Goal: Information Seeking & Learning: Check status

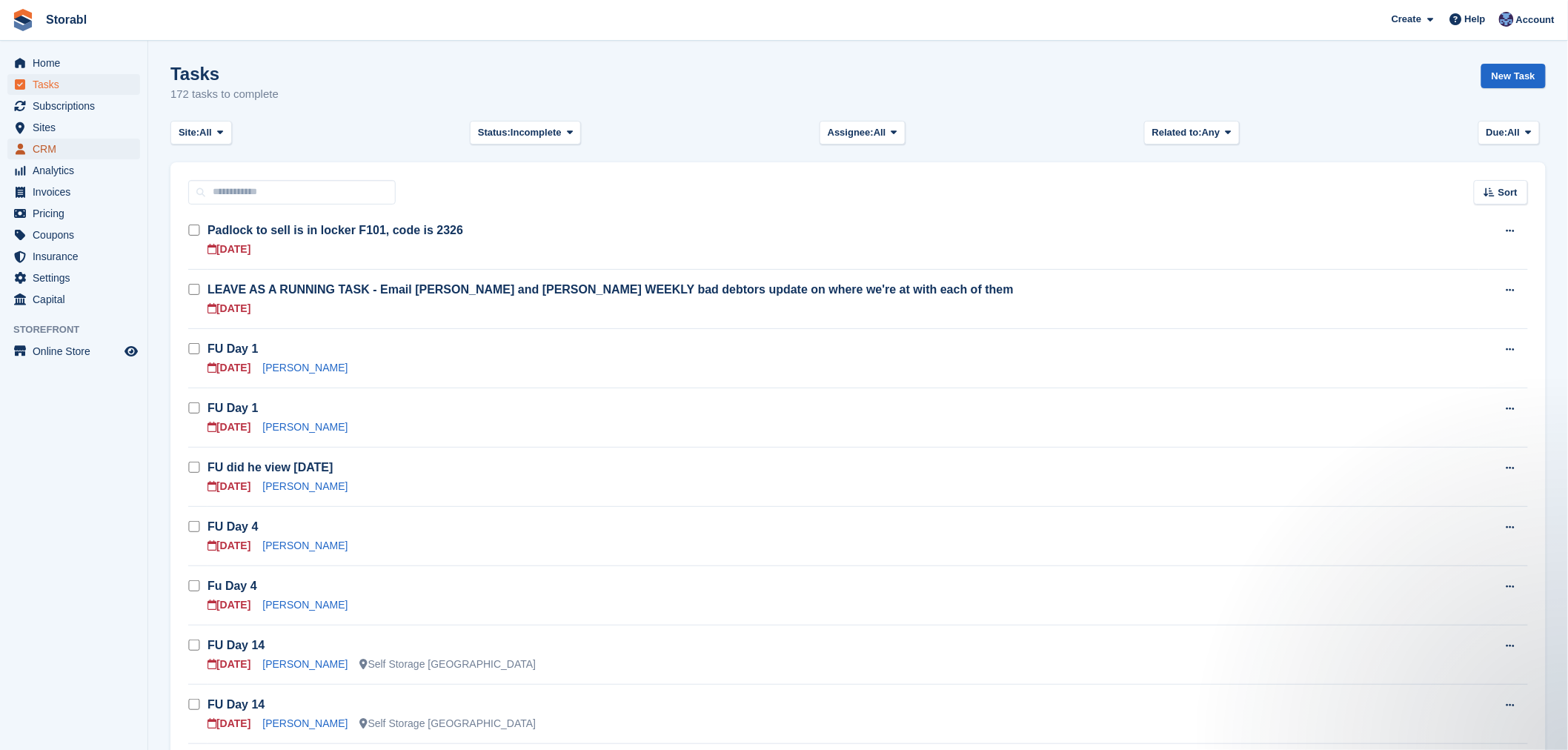
click at [84, 149] on span "CRM" at bounding box center [76, 149] width 89 height 21
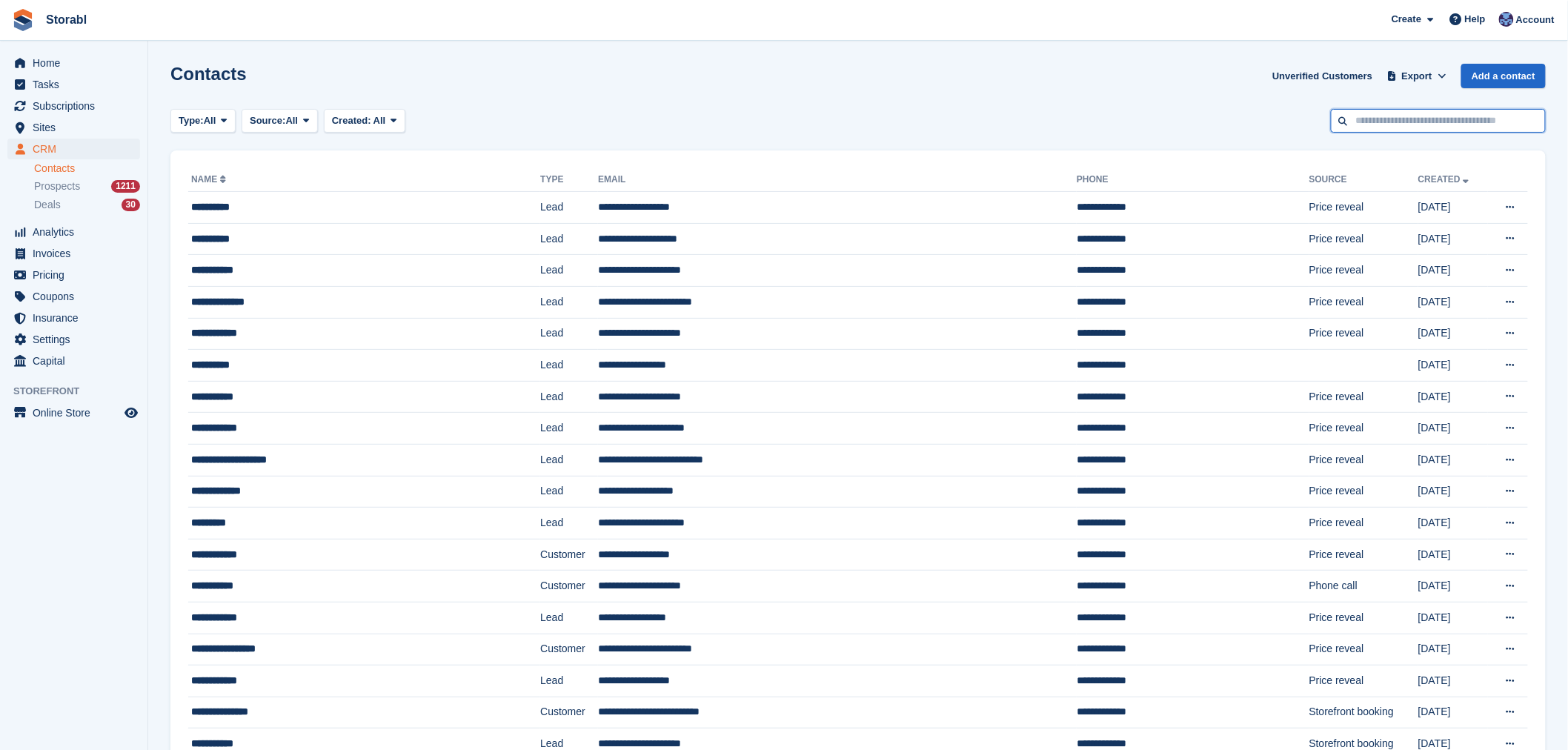
click at [1434, 123] on input "text" at bounding box center [1439, 121] width 215 height 25
type input "*****"
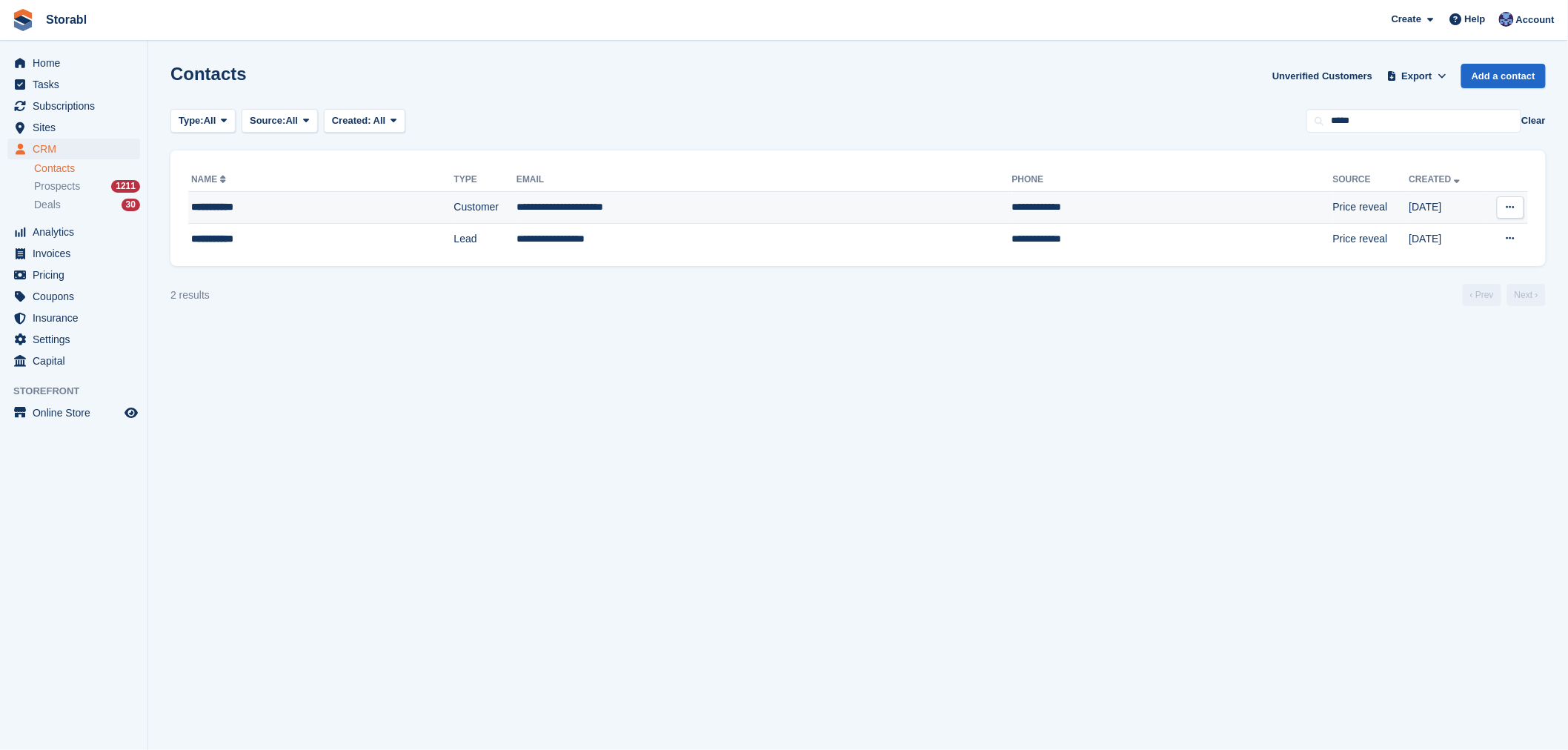
click at [773, 196] on td "**********" at bounding box center [765, 208] width 496 height 32
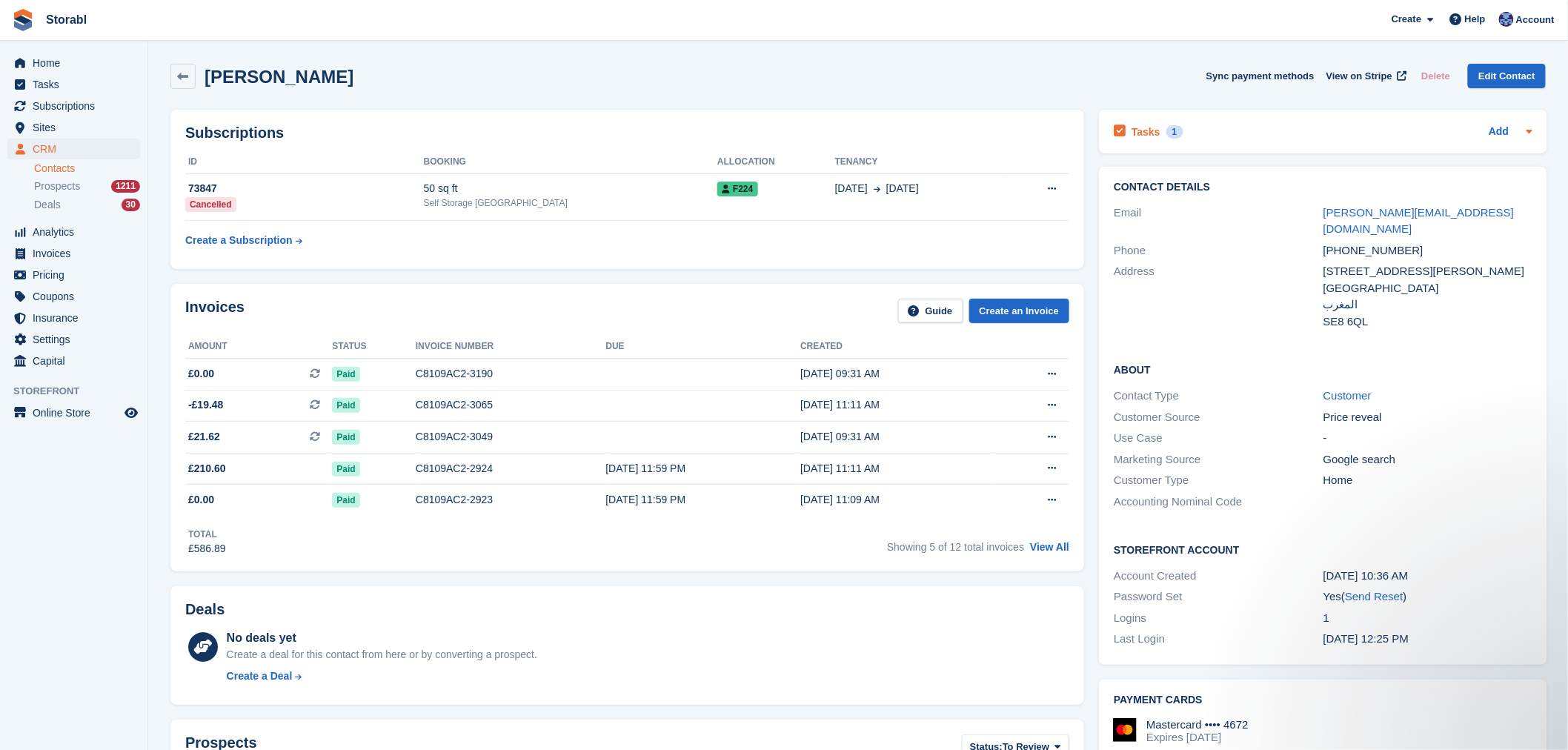
click at [1290, 123] on div "Tasks 1 Add" at bounding box center [1323, 131] width 418 height 20
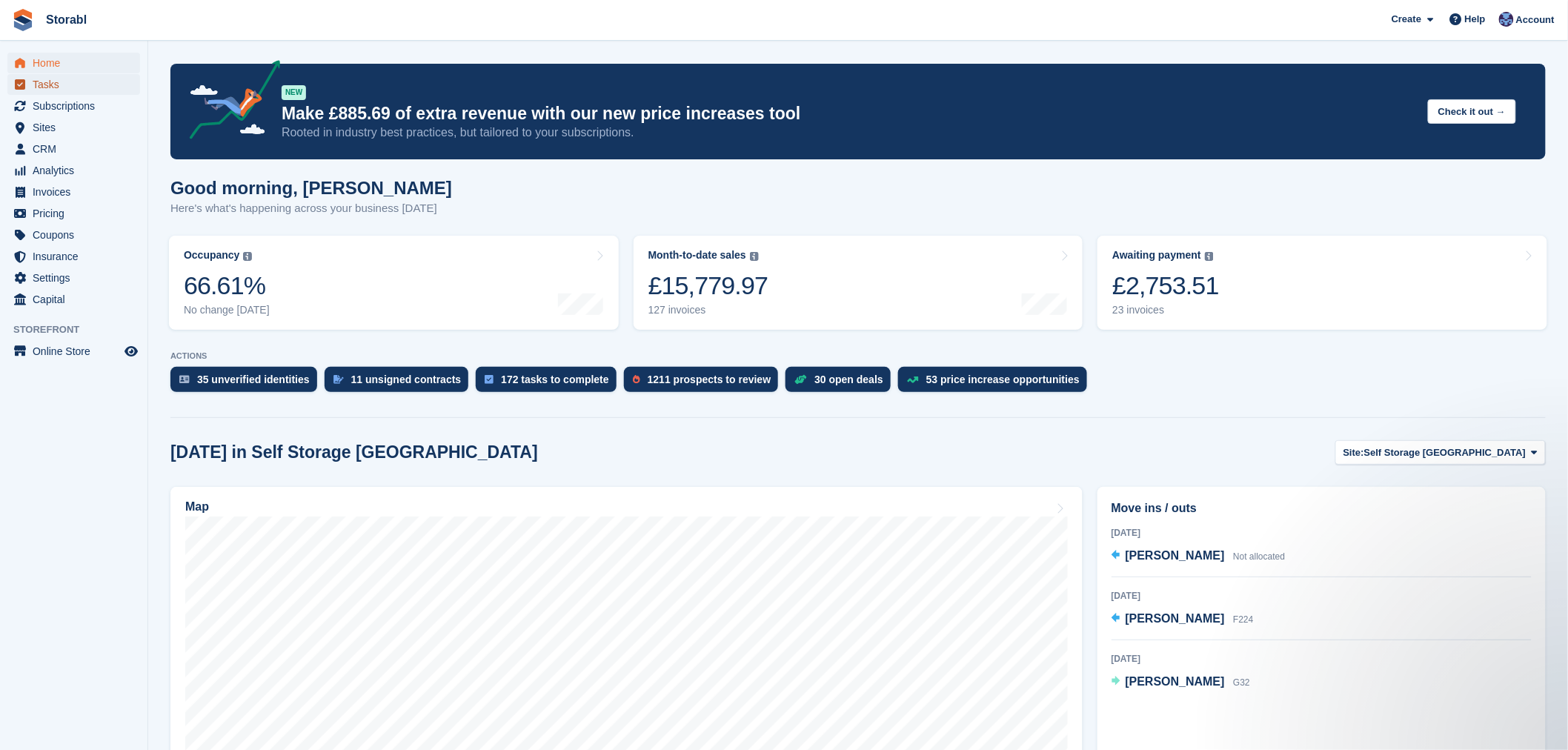
click at [83, 88] on span "Tasks" at bounding box center [76, 84] width 89 height 21
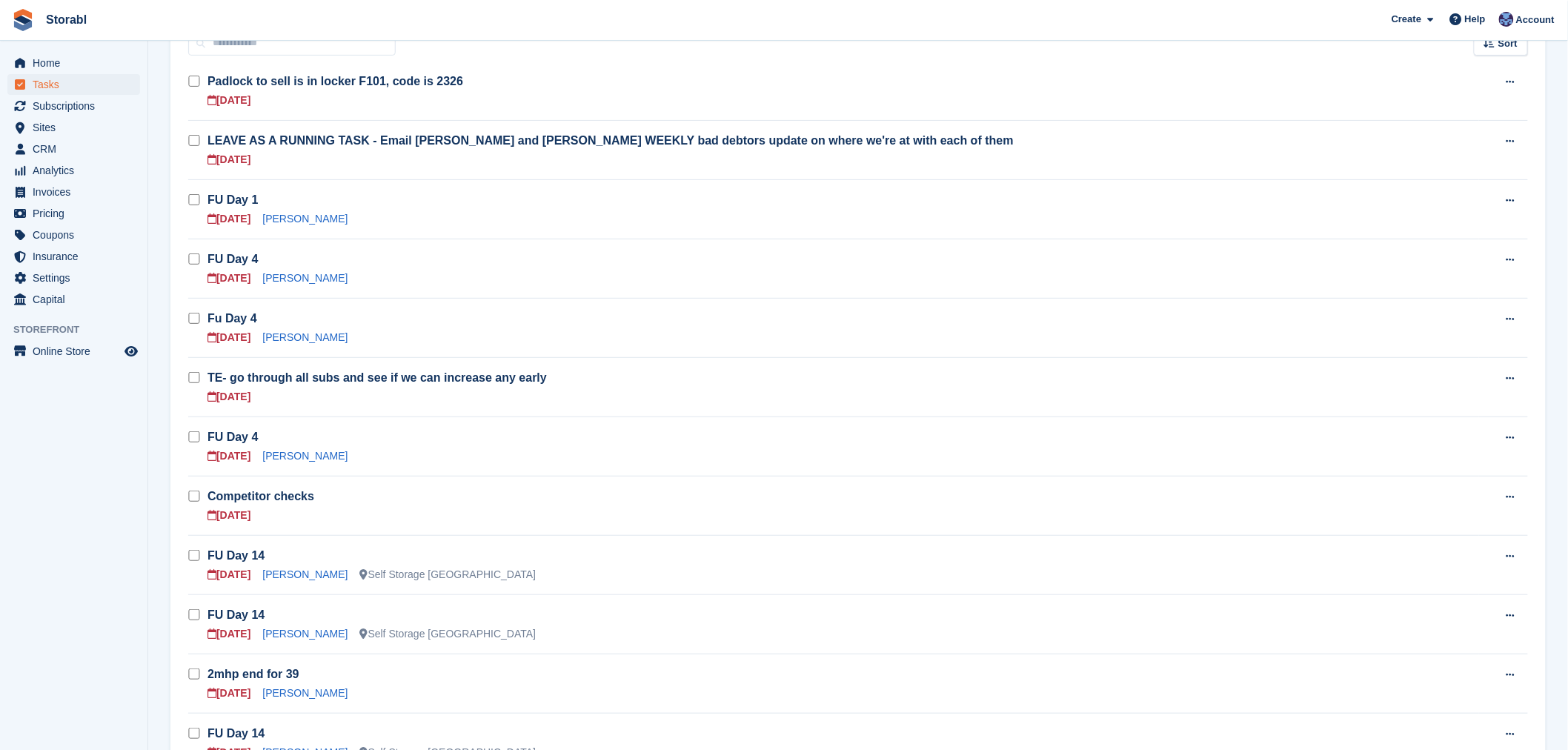
scroll to position [164, 0]
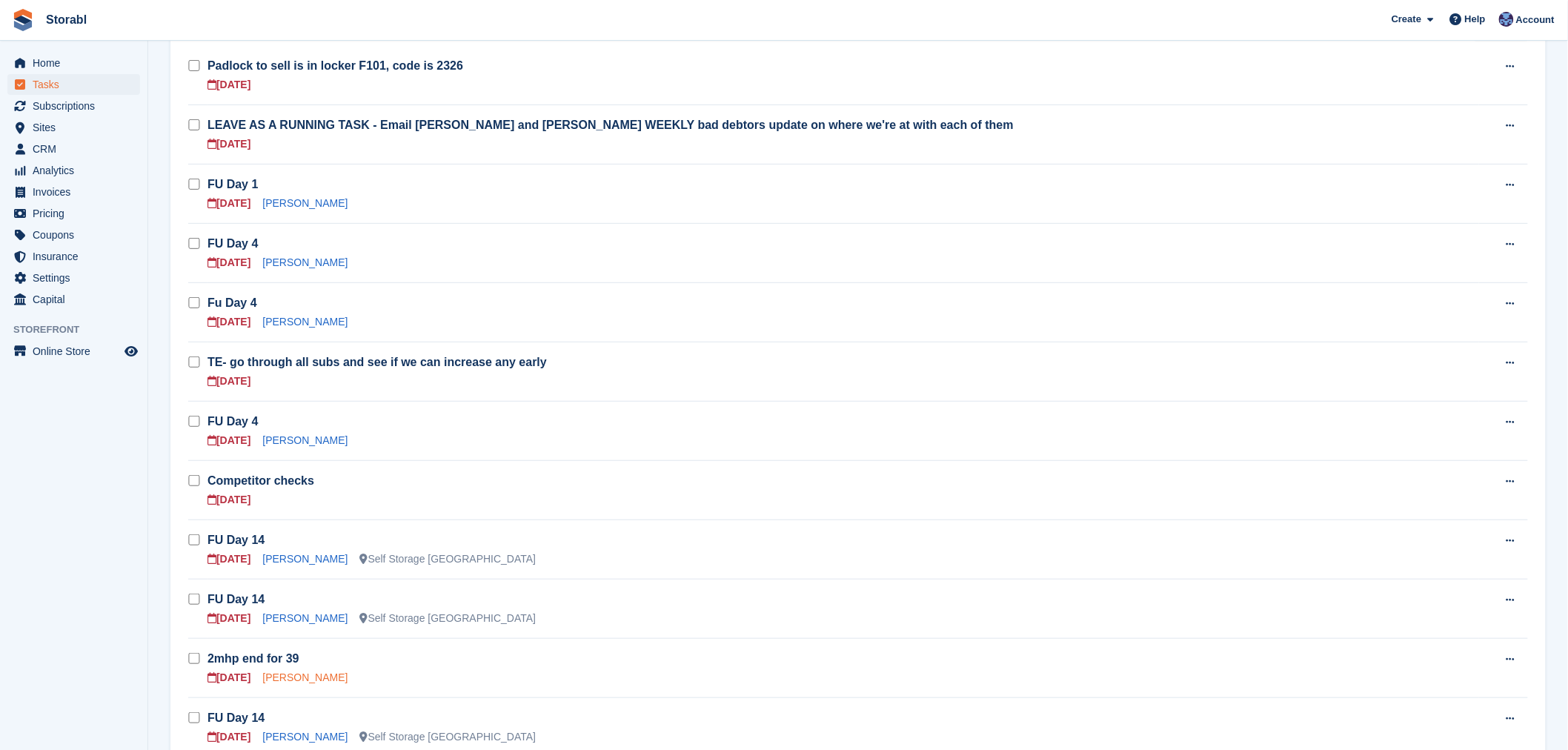
click at [298, 679] on link "MR SEAN WYNNE" at bounding box center [305, 677] width 85 height 11
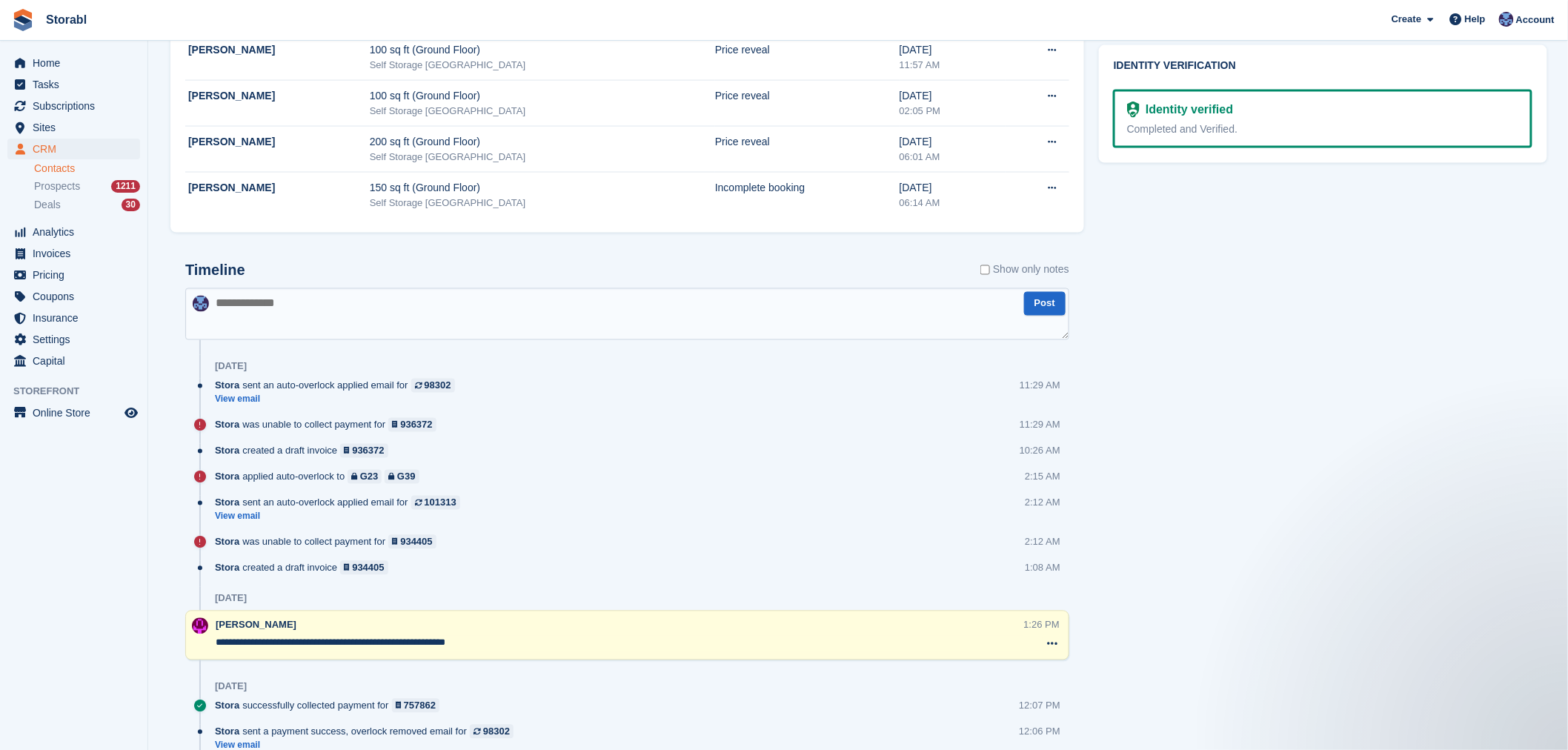
scroll to position [988, 0]
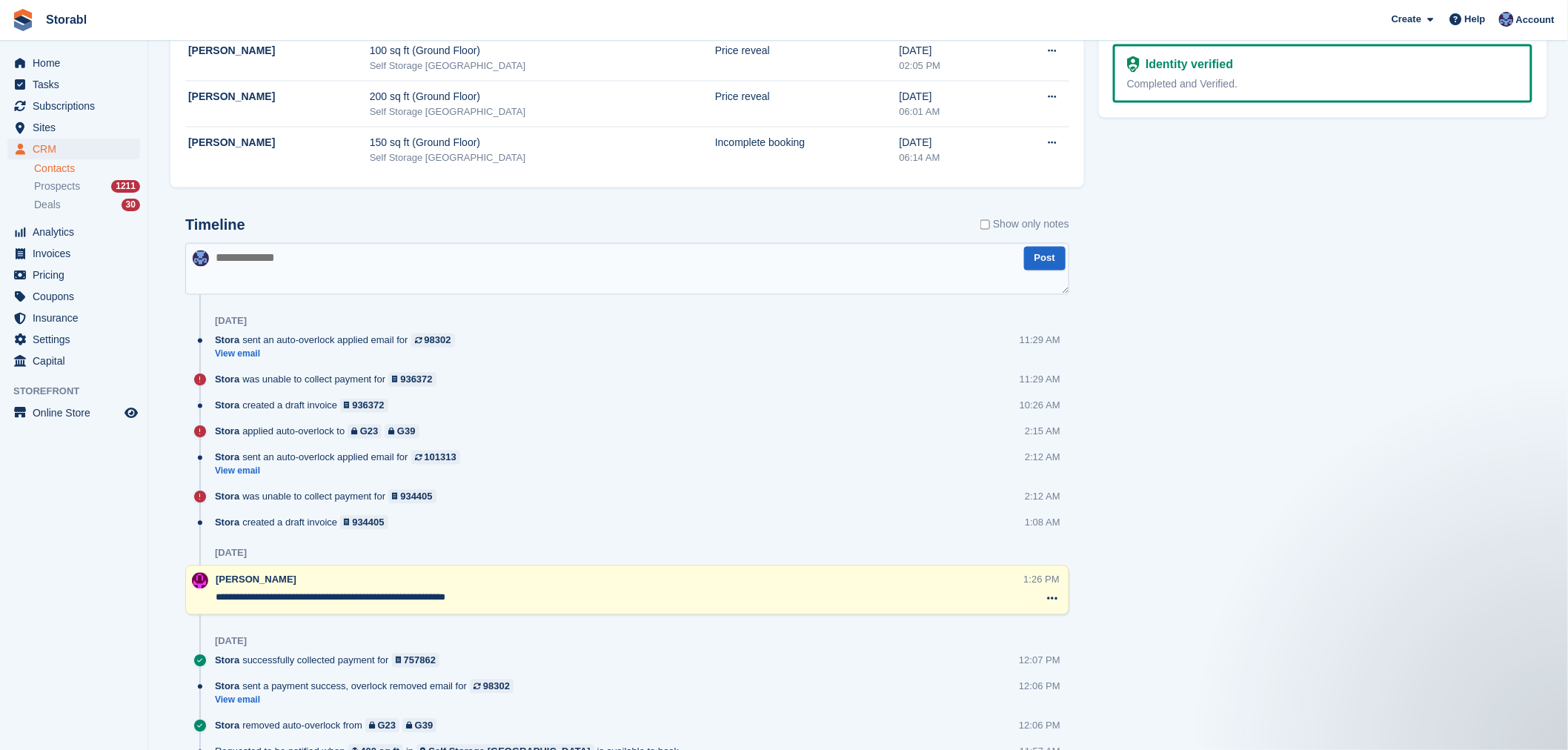
click at [499, 592] on textarea "**********" at bounding box center [620, 598] width 809 height 15
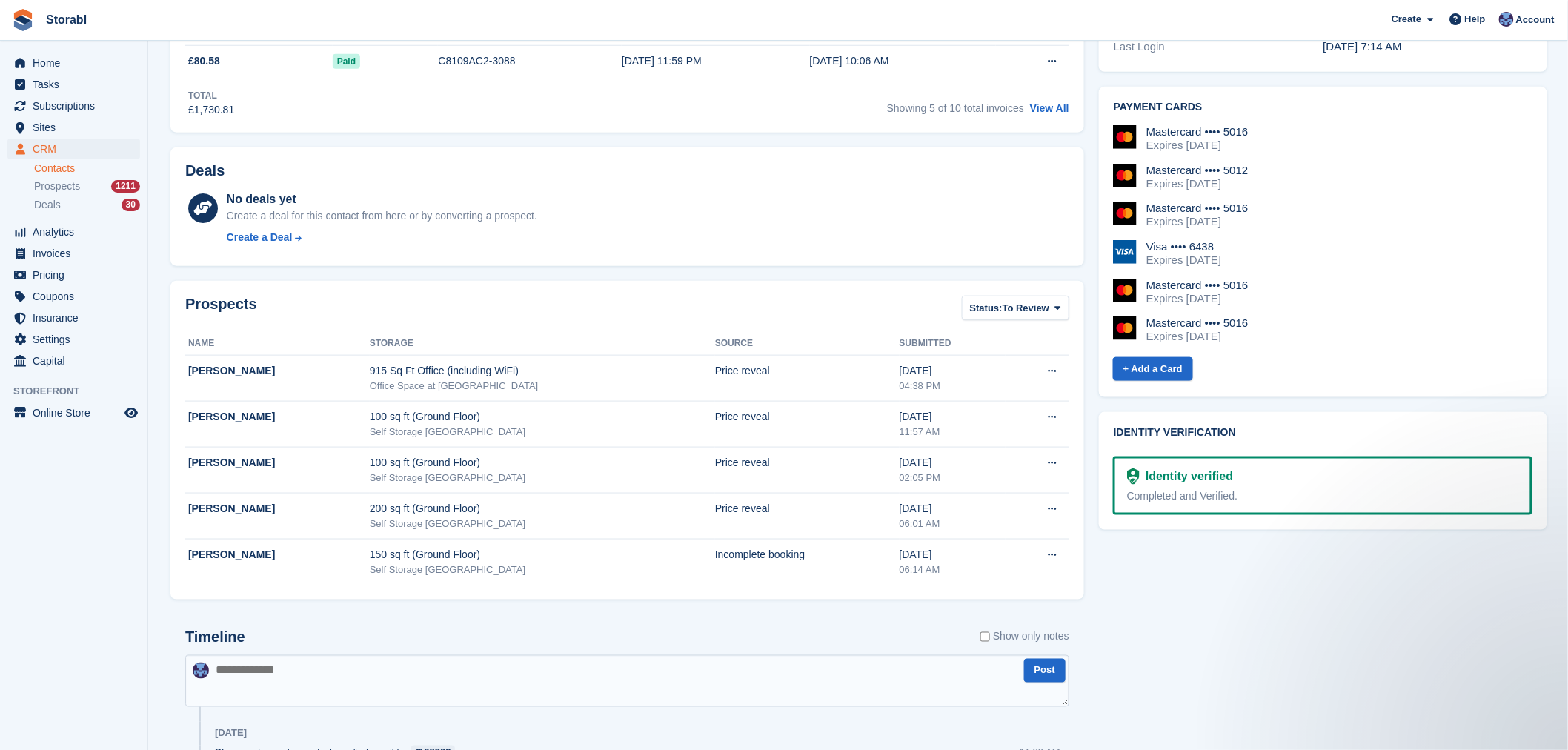
scroll to position [164, 0]
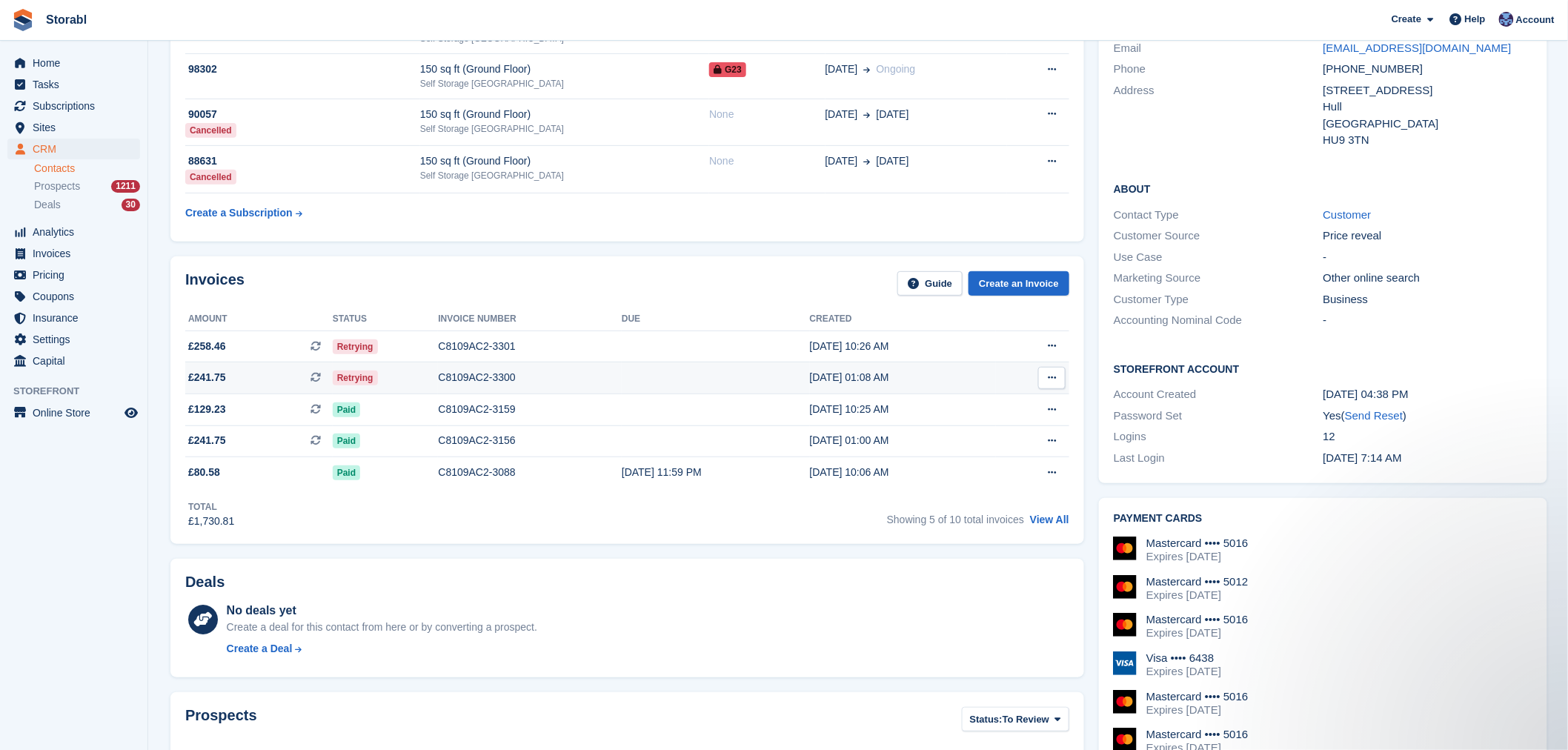
click at [586, 373] on div "C8109AC2-3300" at bounding box center [529, 378] width 184 height 16
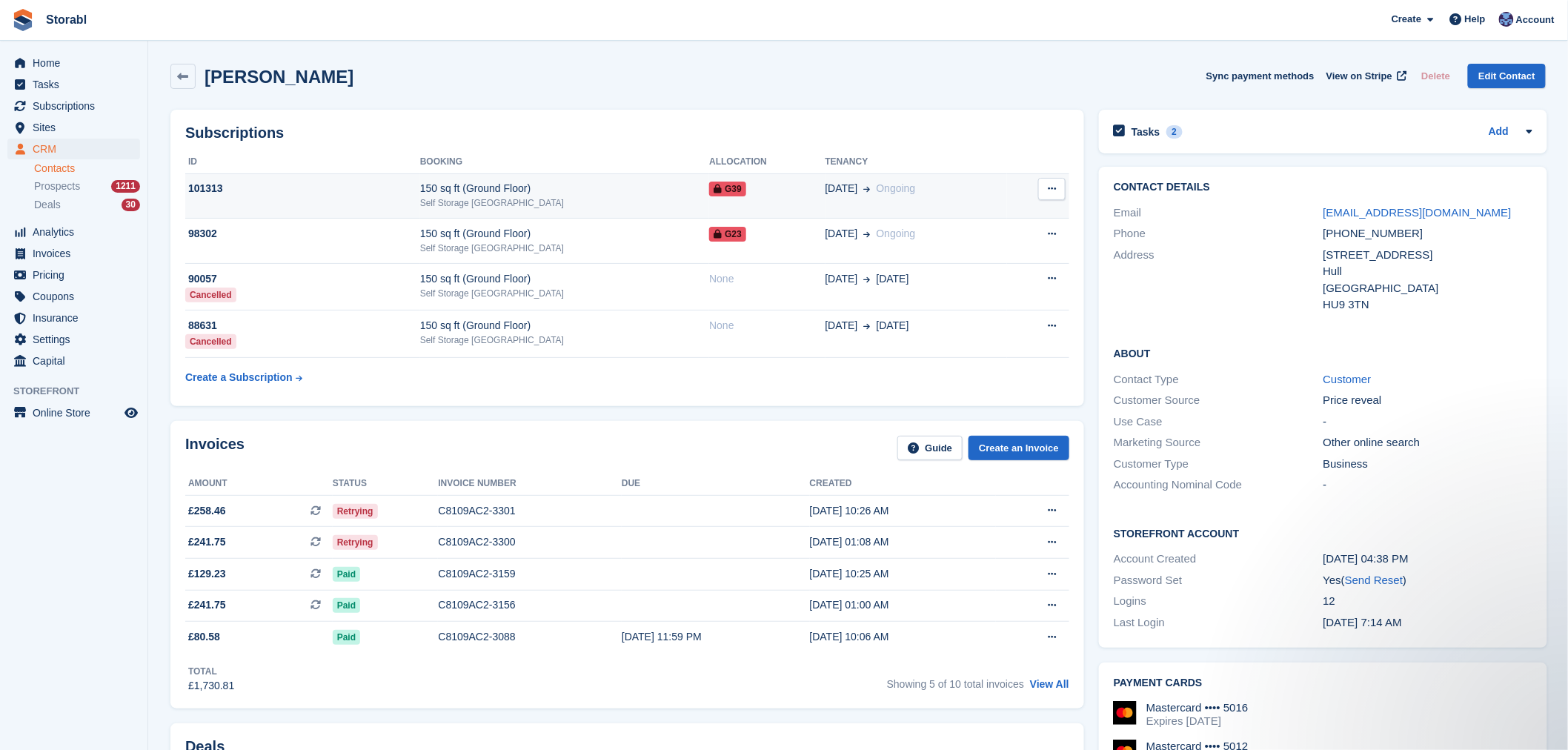
click at [599, 203] on div "Self Storage [GEOGRAPHIC_DATA]" at bounding box center [564, 202] width 289 height 13
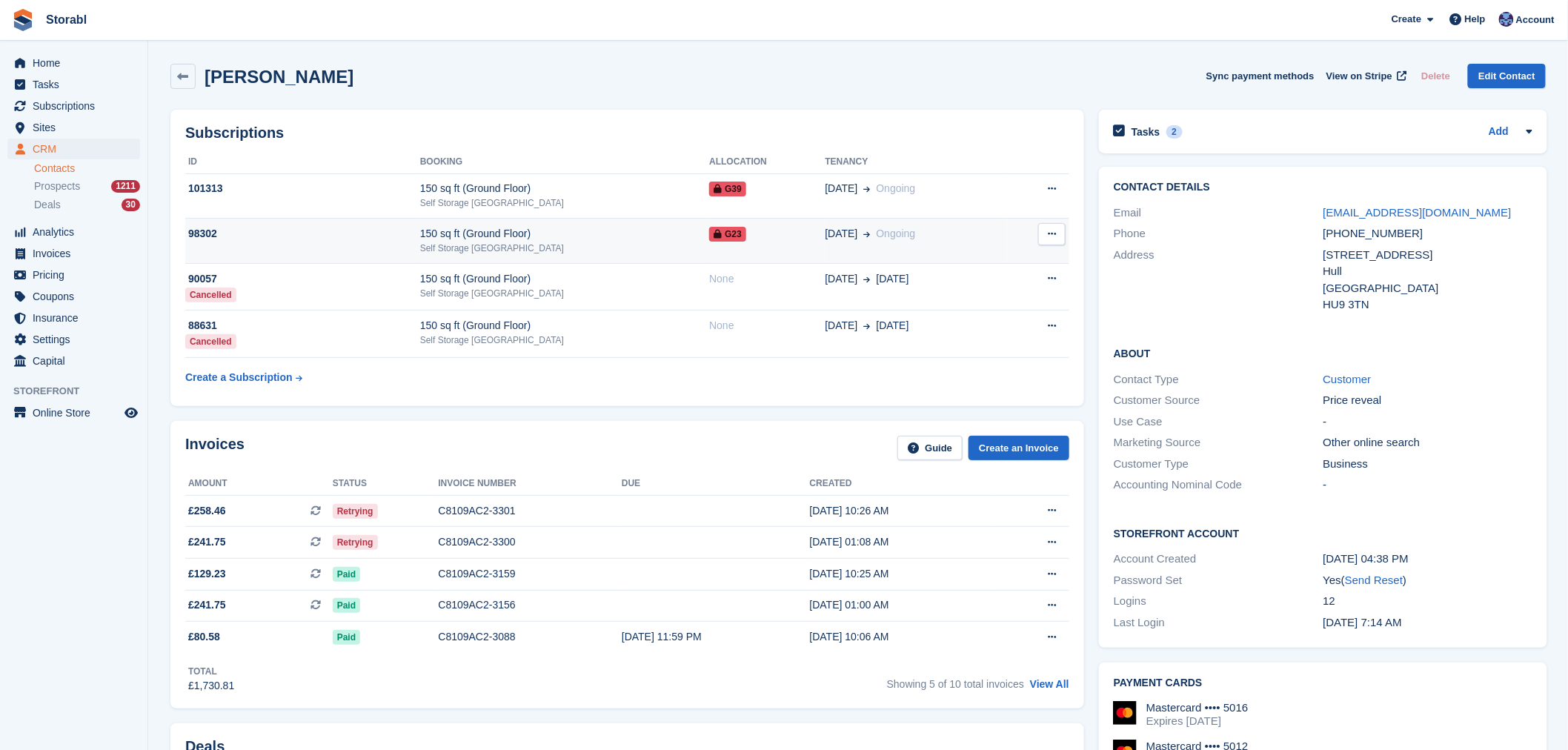
click at [534, 234] on div "150 sq ft (Ground Floor)" at bounding box center [564, 234] width 289 height 16
click at [1296, 137] on div "Tasks 2 Add" at bounding box center [1323, 131] width 418 height 20
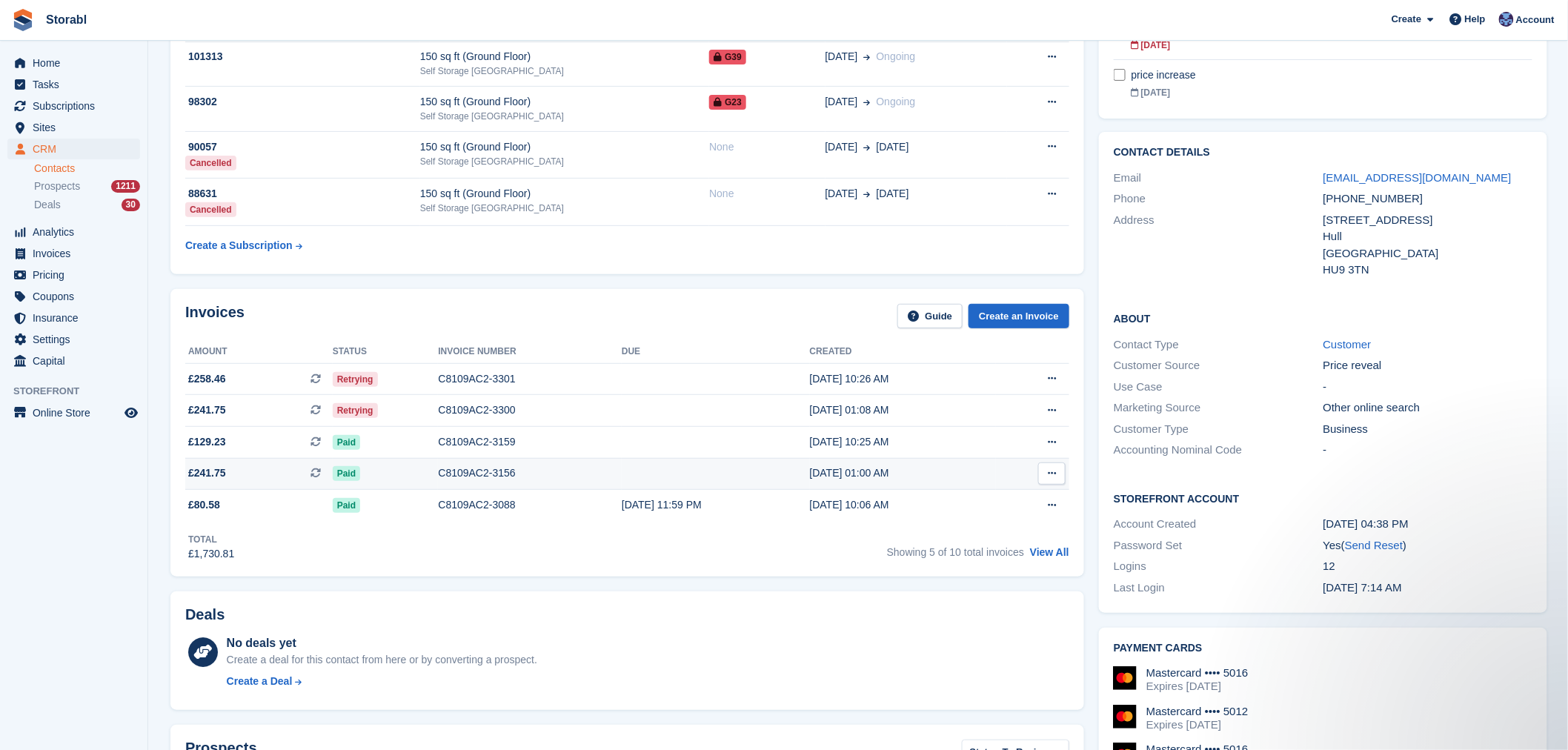
scroll to position [247, 0]
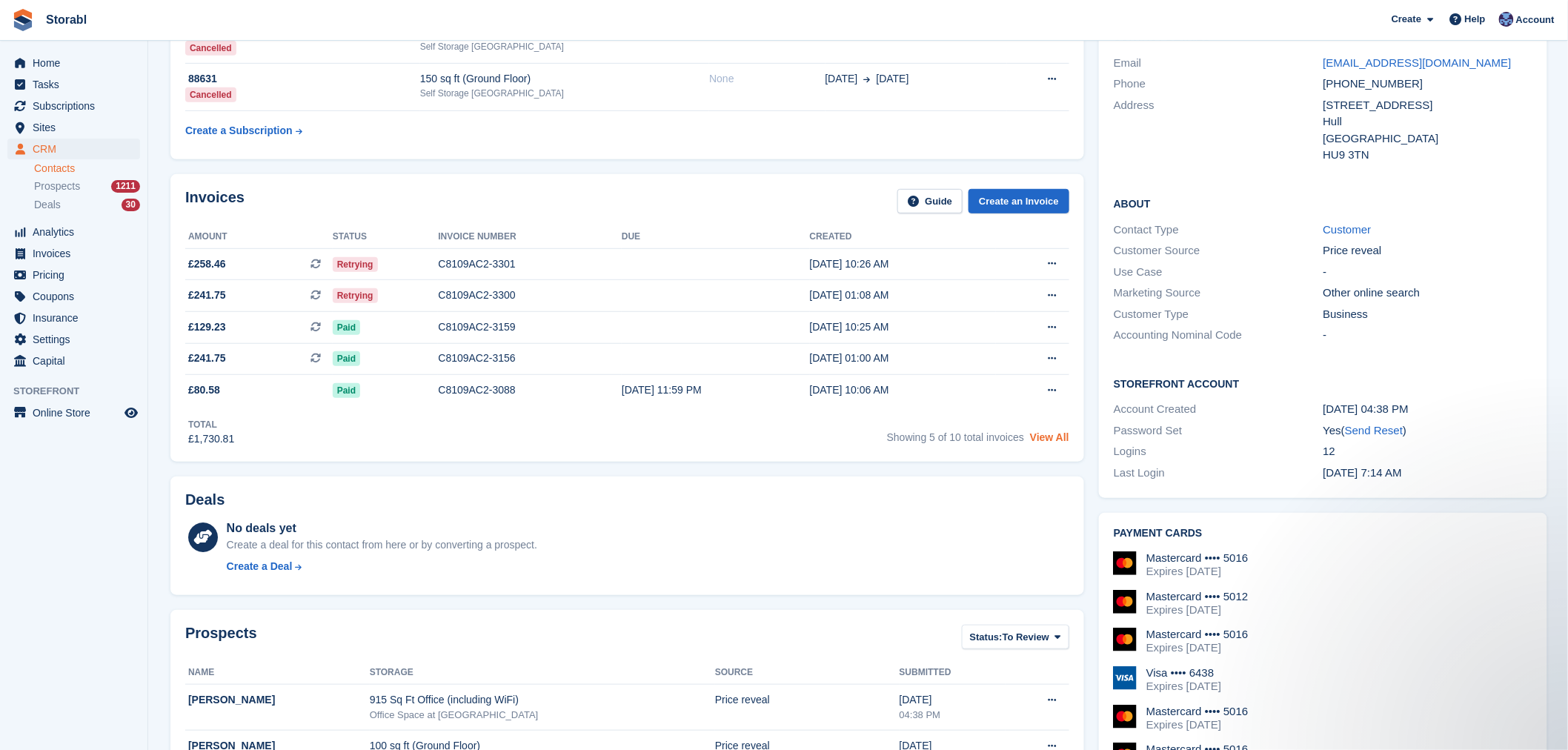
click at [1058, 441] on link "View All" at bounding box center [1049, 437] width 40 height 11
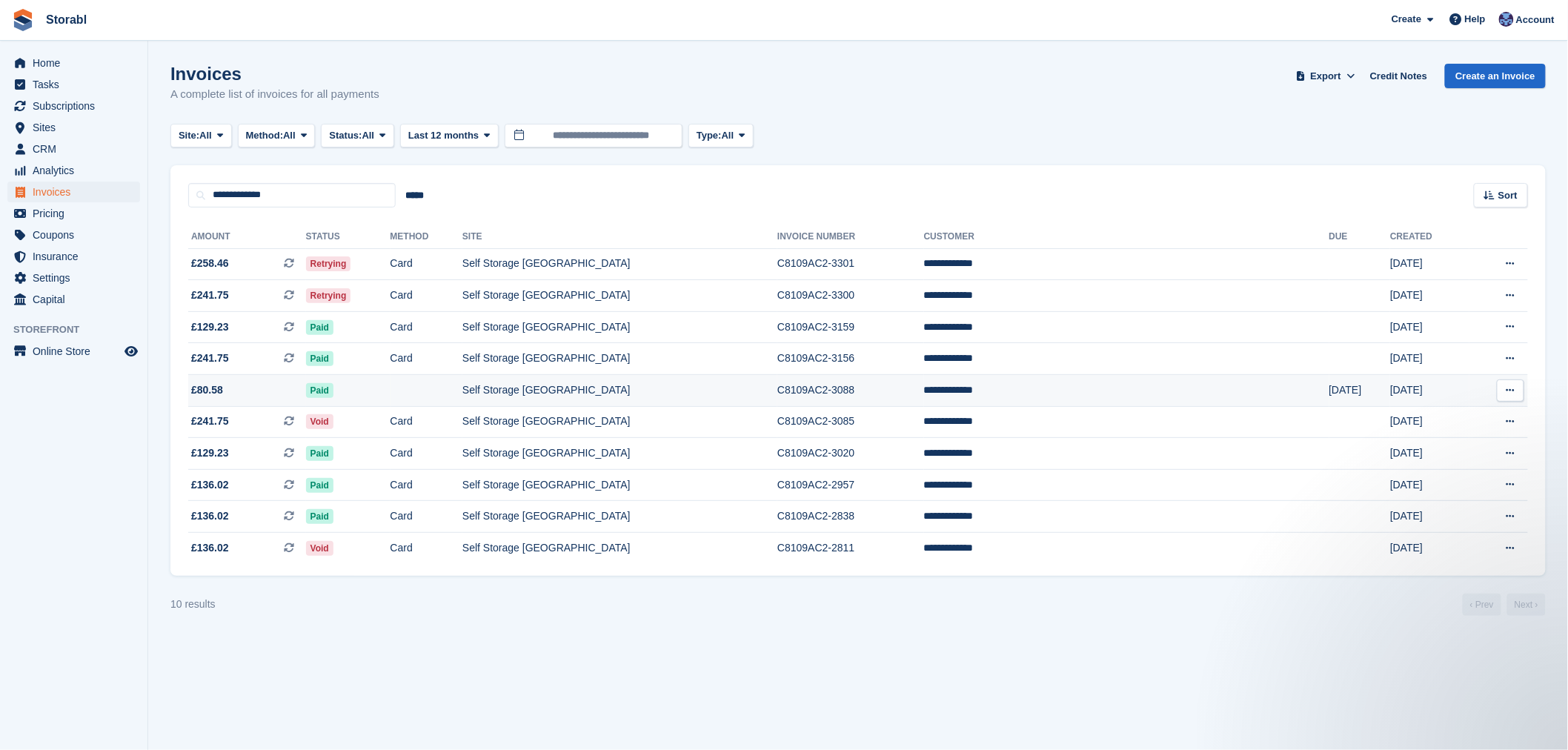
click at [925, 376] on td "C8109AC2-3088" at bounding box center [851, 391] width 147 height 32
click at [686, 456] on td "Self Storage [GEOGRAPHIC_DATA]" at bounding box center [620, 454] width 315 height 32
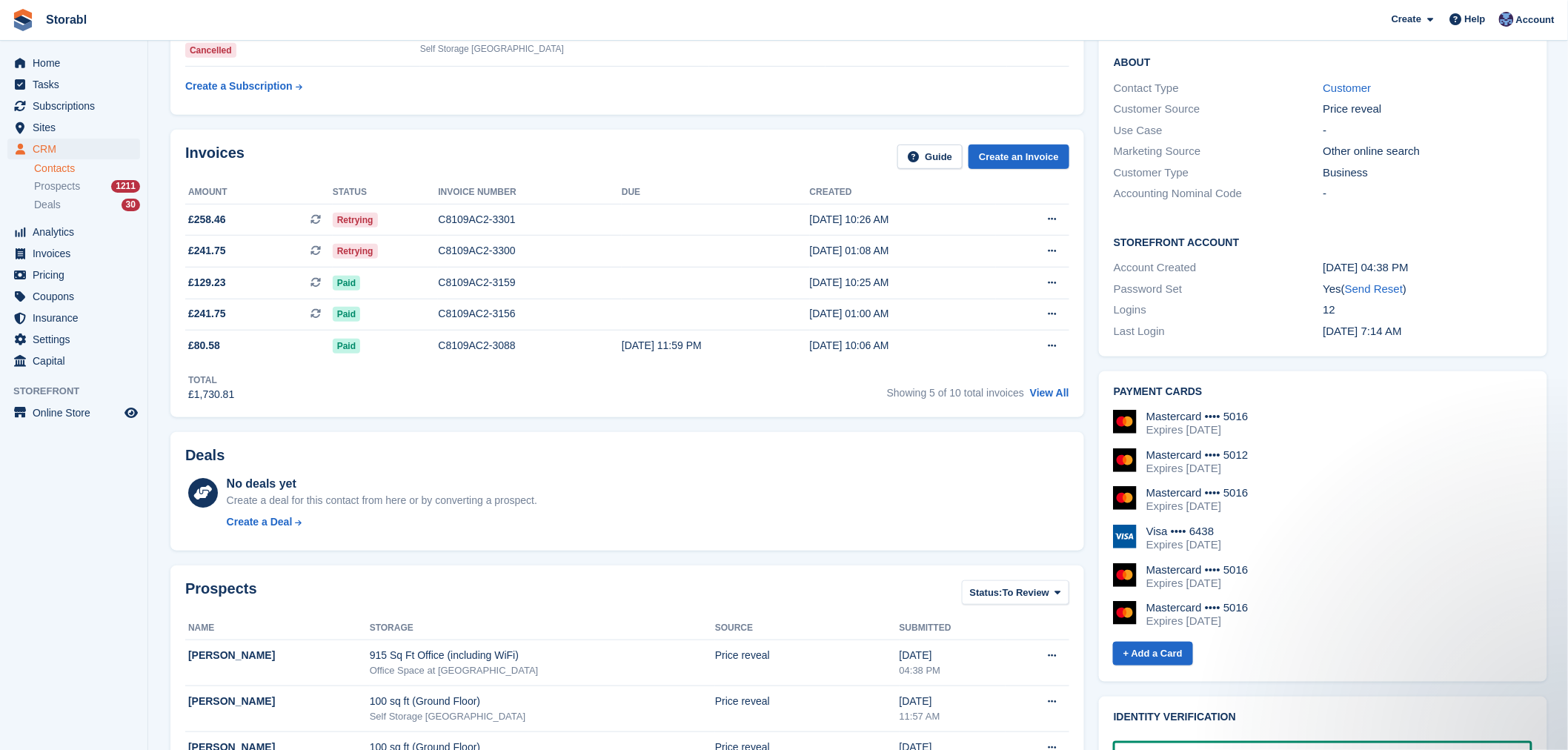
scroll to position [83, 0]
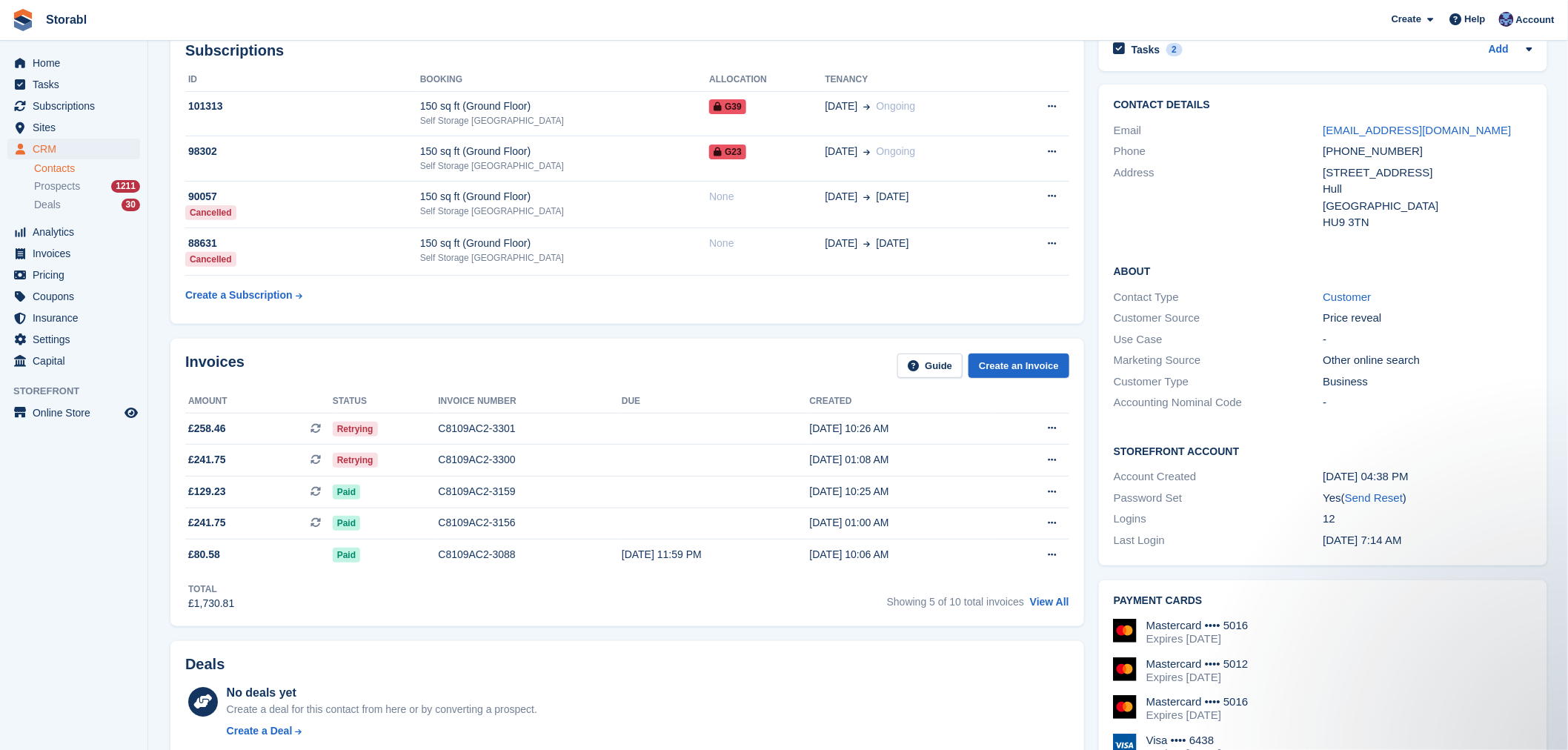
click at [1038, 612] on div "Showing 5 of 10 total invoices View All" at bounding box center [977, 601] width 182 height 23
click at [1043, 599] on link "View All" at bounding box center [1049, 601] width 40 height 11
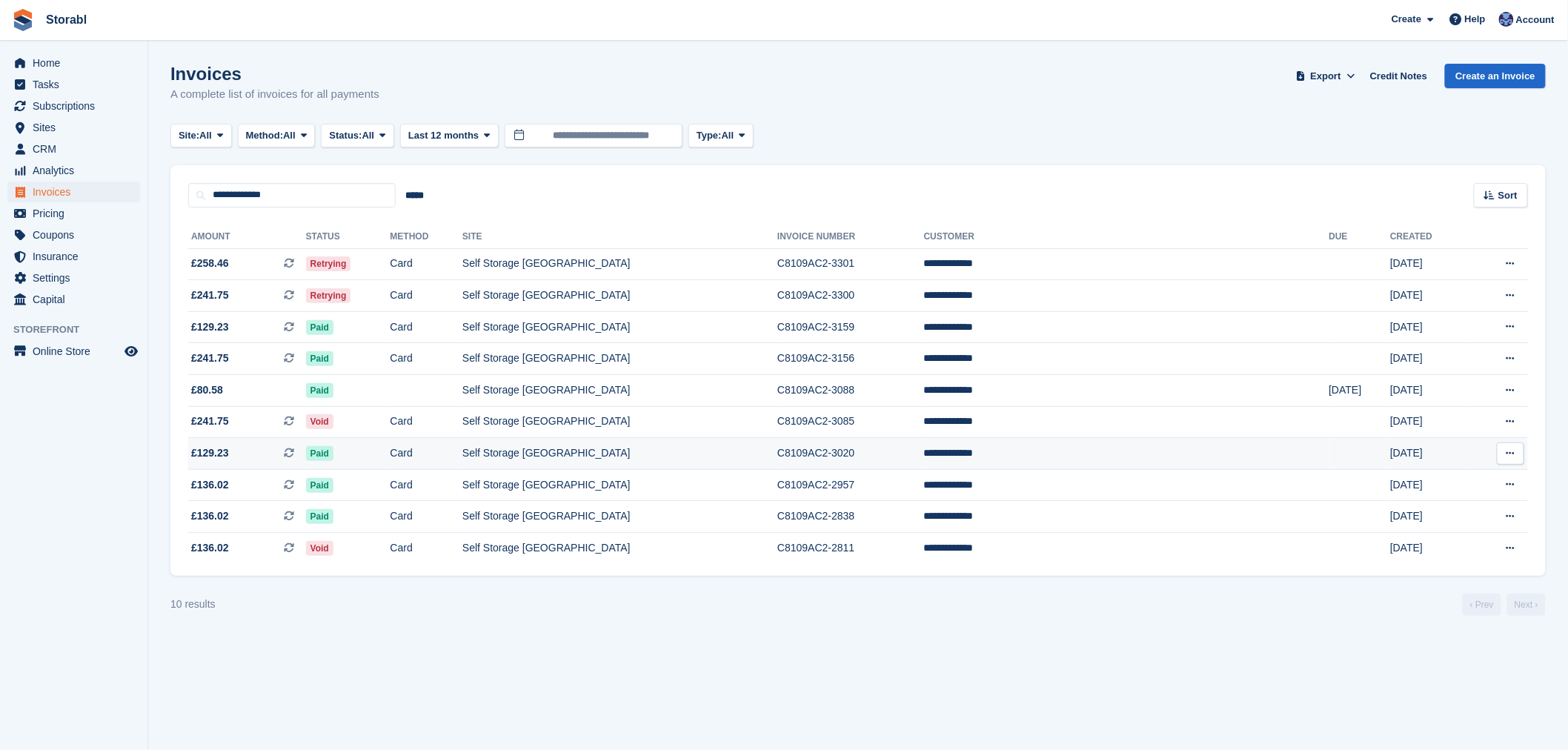
click at [463, 453] on td "Card" at bounding box center [426, 454] width 73 height 32
